Goal: Find specific page/section: Find specific page/section

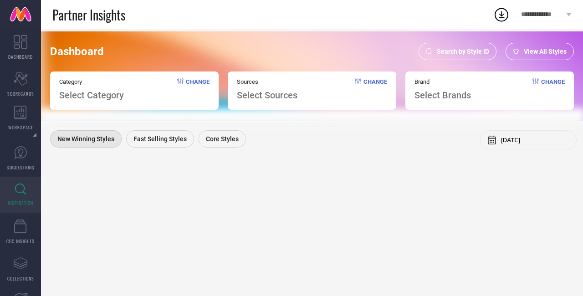
click at [472, 50] on span "Search by Style ID" at bounding box center [463, 51] width 52 height 7
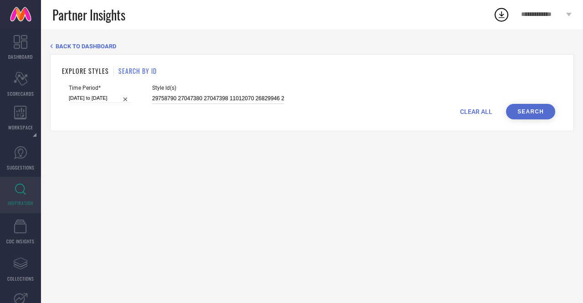
click at [203, 99] on input "29758790 27047380 27047398 11012070 26829946 26829954 18298922 26829962 1969033…" at bounding box center [218, 98] width 132 height 10
paste input "18162814 21771688 26873450 21775122 26873206 27175316 22073934 26873122 2177188…"
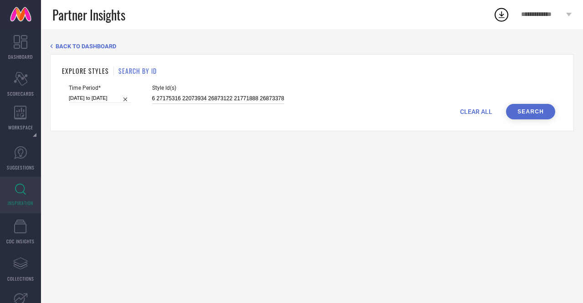
type input "18162814 21771688 26873450 21775122 26873206 27175316 22073934 26873122 2177188…"
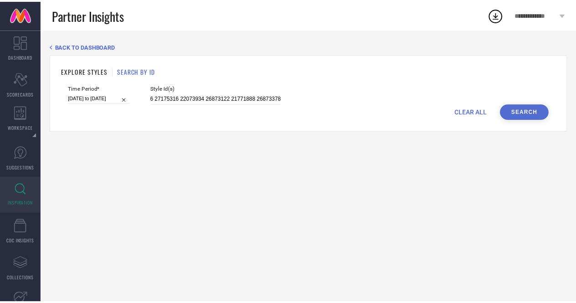
scroll to position [0, 0]
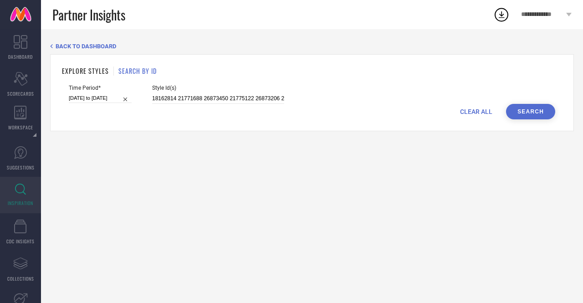
click at [525, 109] on button "Search" at bounding box center [530, 111] width 49 height 15
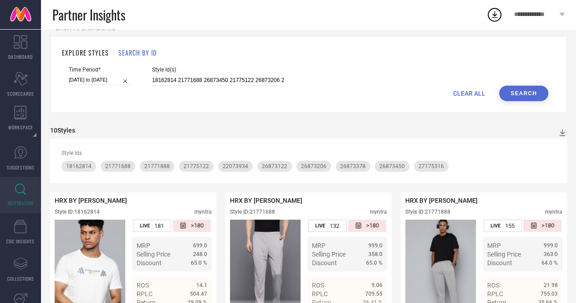
scroll to position [15, 0]
